Goal: Find specific page/section

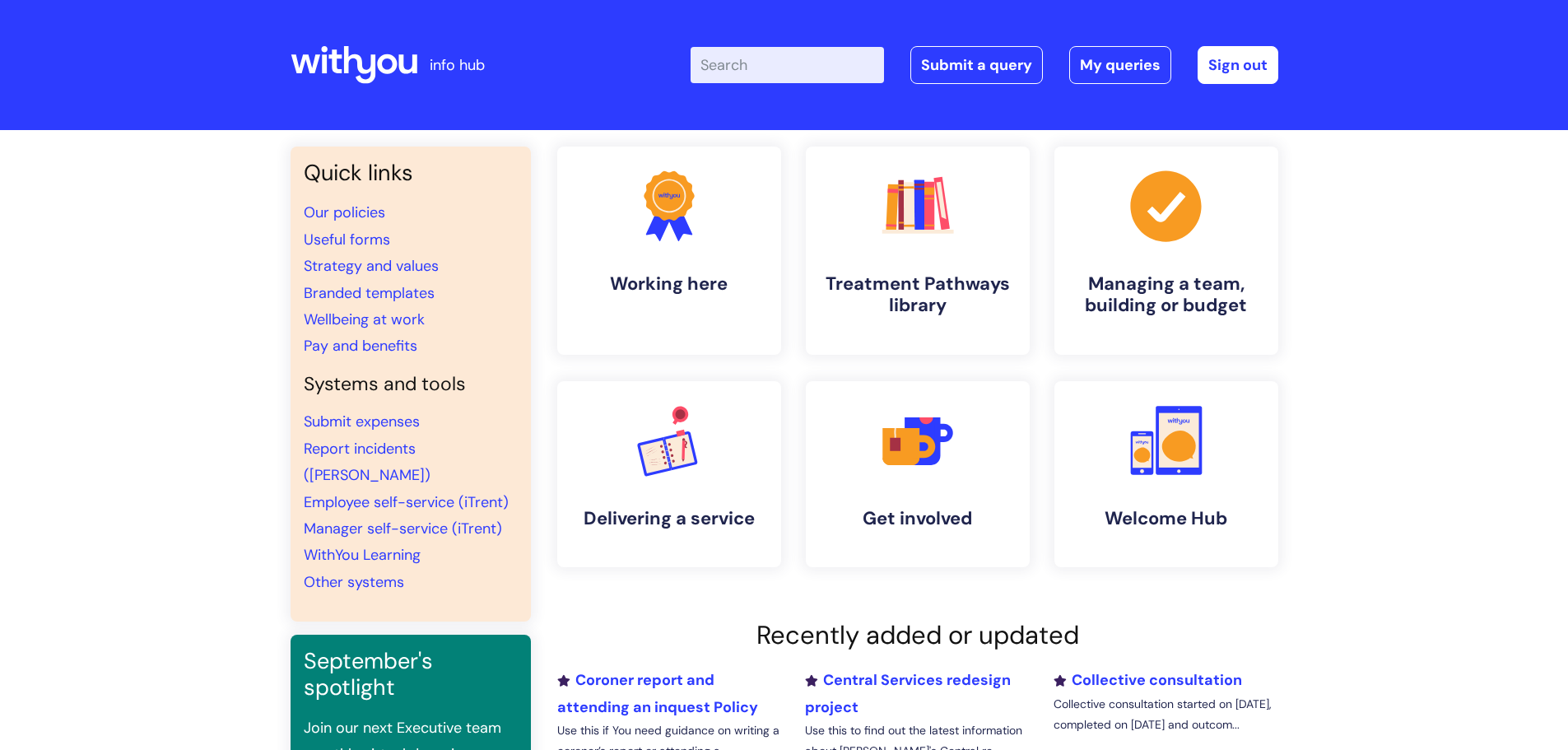
click at [772, 70] on input "Enter your search term here..." at bounding box center [787, 65] width 193 height 36
type input "INVOICE"
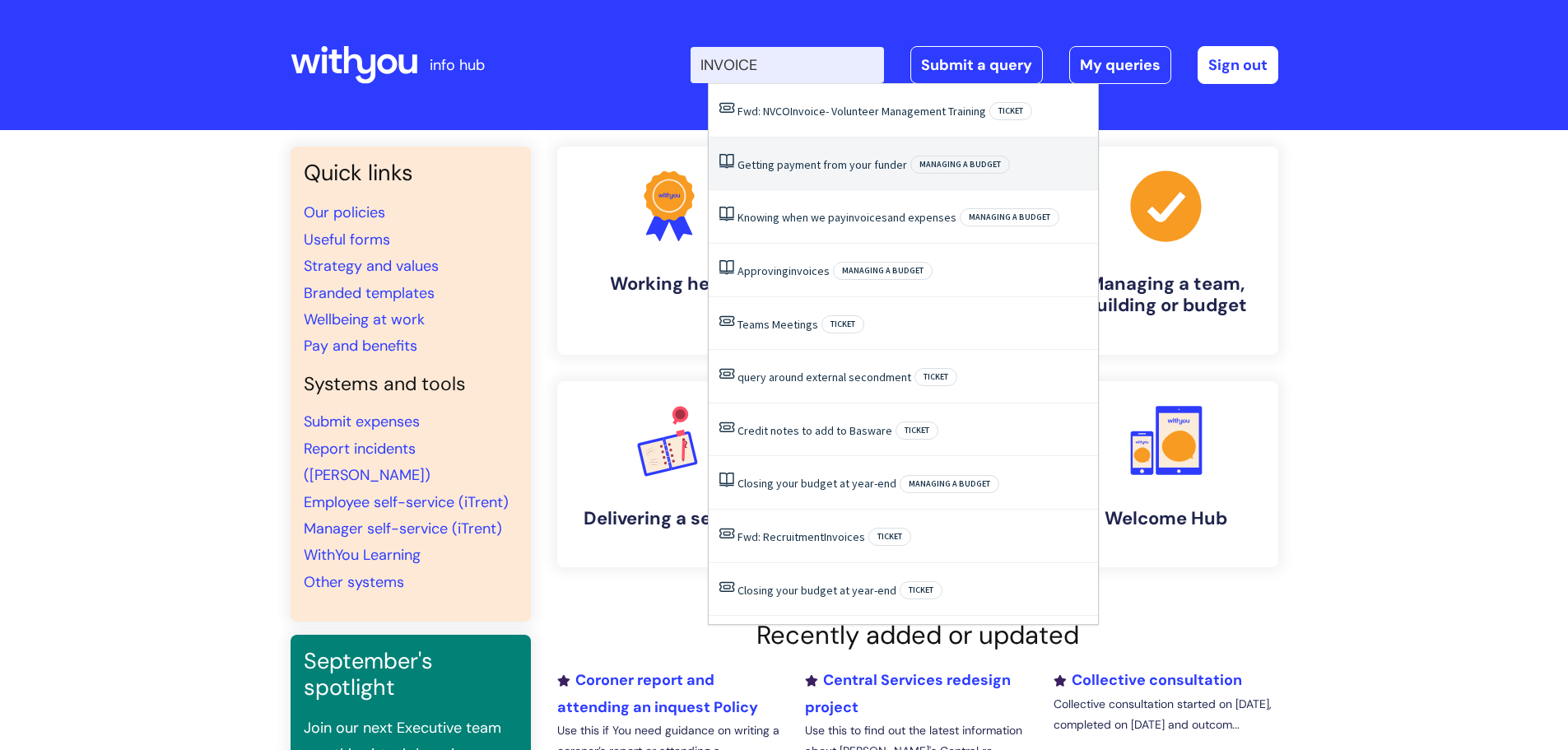
click at [797, 159] on link "Getting payment from your funder" at bounding box center [822, 164] width 170 height 14
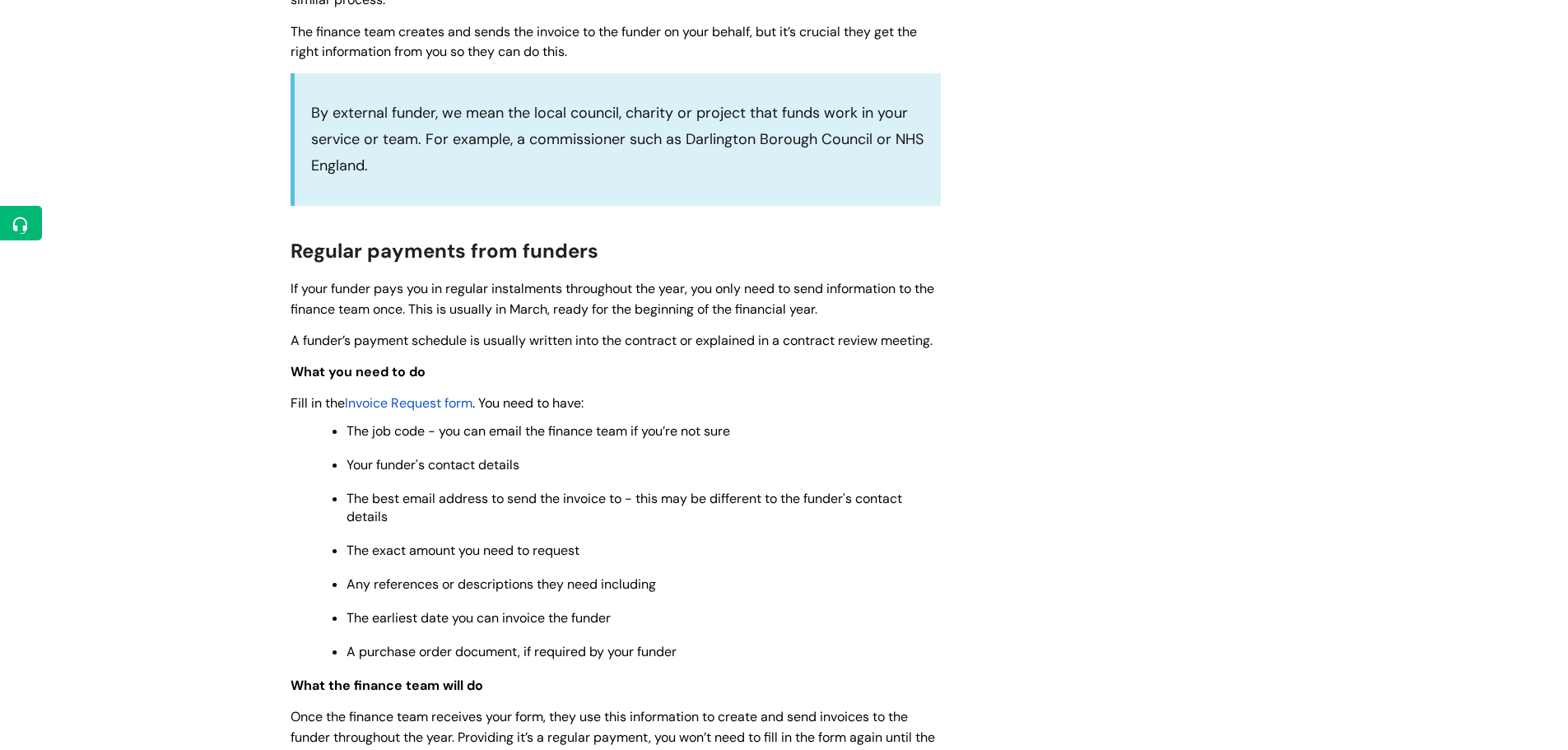
scroll to position [576, 0]
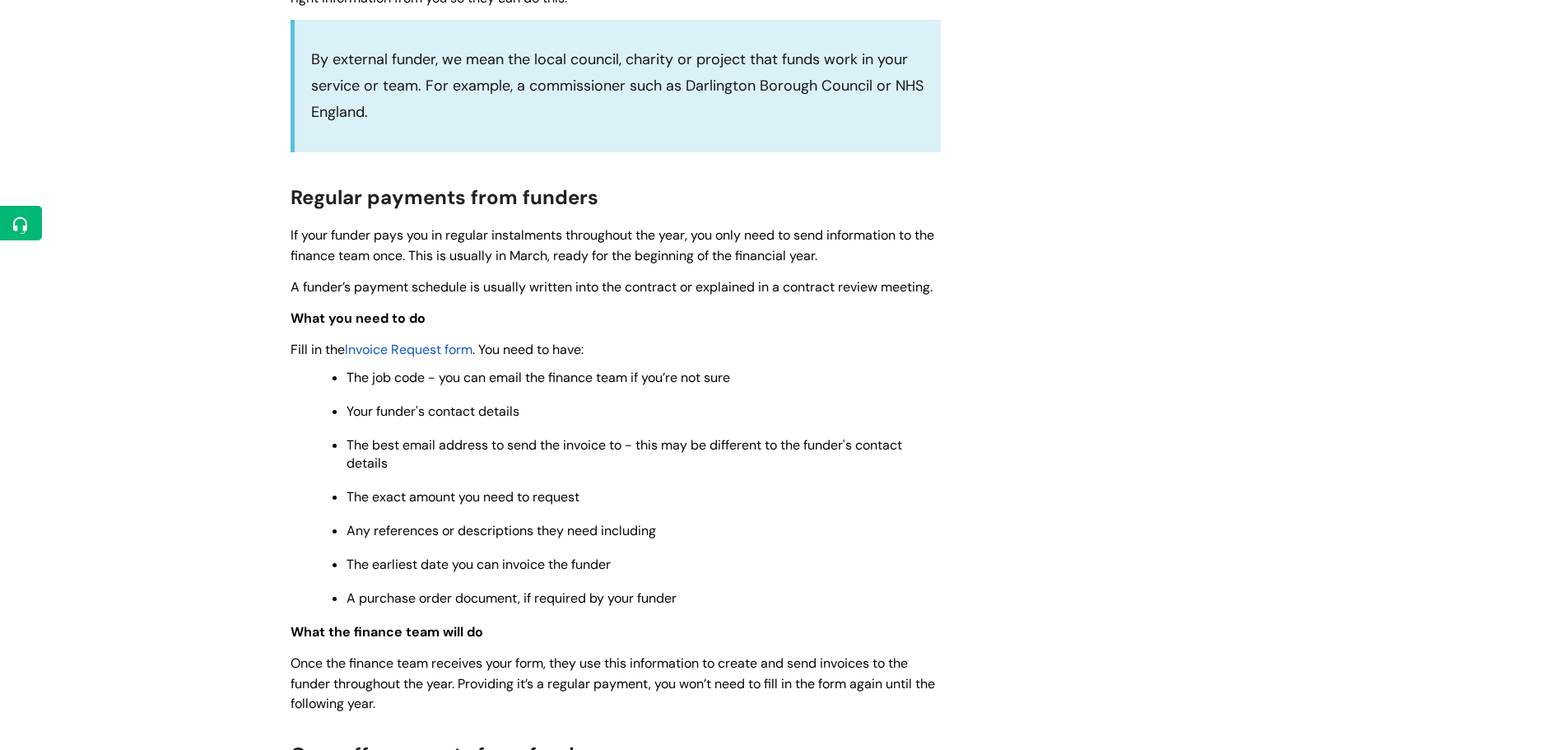
click at [429, 344] on span "Invoice Request form" at bounding box center [408, 349] width 127 height 17
